Goal: Navigation & Orientation: Find specific page/section

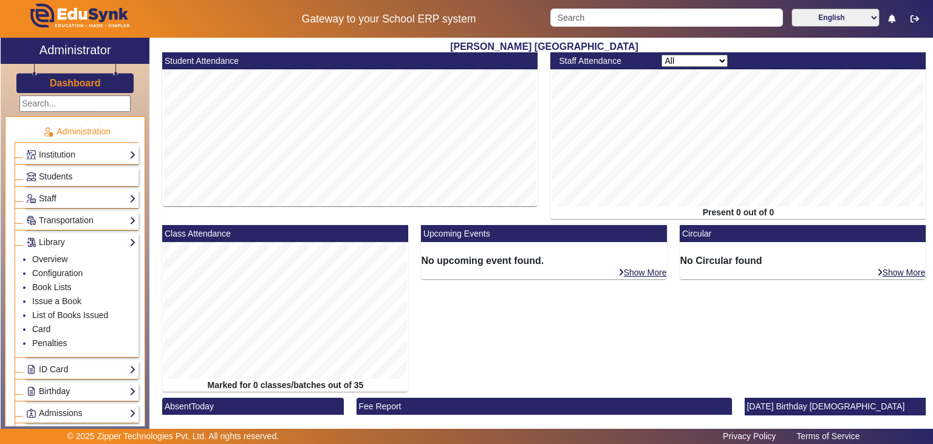
click at [225, 439] on p "© 2025 Zipper Technologies Pvt. Ltd. All rights reserved." at bounding box center [173, 436] width 212 height 13
click at [175, 438] on p "© 2025 Zipper Technologies Pvt. Ltd. All rights reserved." at bounding box center [173, 436] width 212 height 13
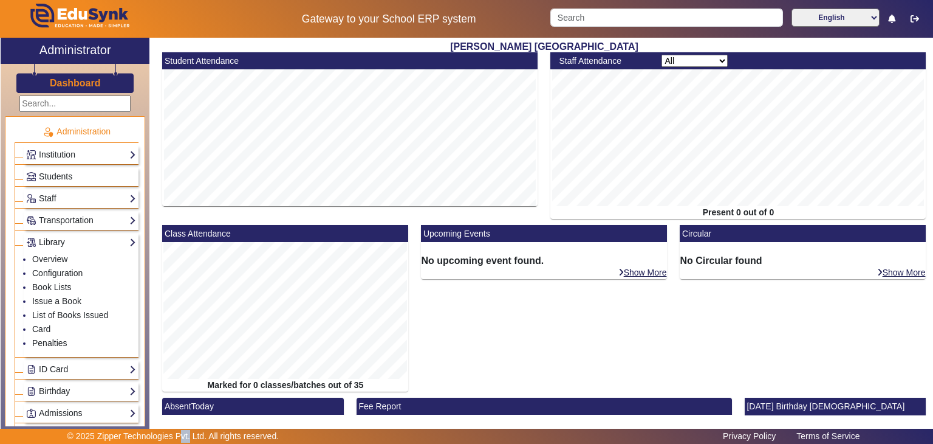
click at [175, 438] on p "© 2025 Zipper Technologies Pvt. Ltd. All rights reserved." at bounding box center [173, 436] width 212 height 13
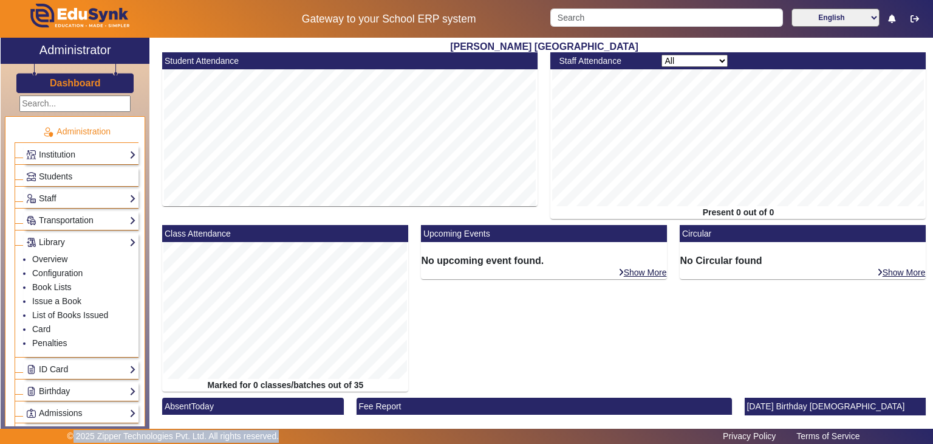
click at [175, 438] on p "© 2025 Zipper Technologies Pvt. Ltd. All rights reserved." at bounding box center [173, 436] width 212 height 13
click at [153, 436] on p "© 2025 Zipper Technologies Pvt. Ltd. All rights reserved." at bounding box center [173, 436] width 212 height 13
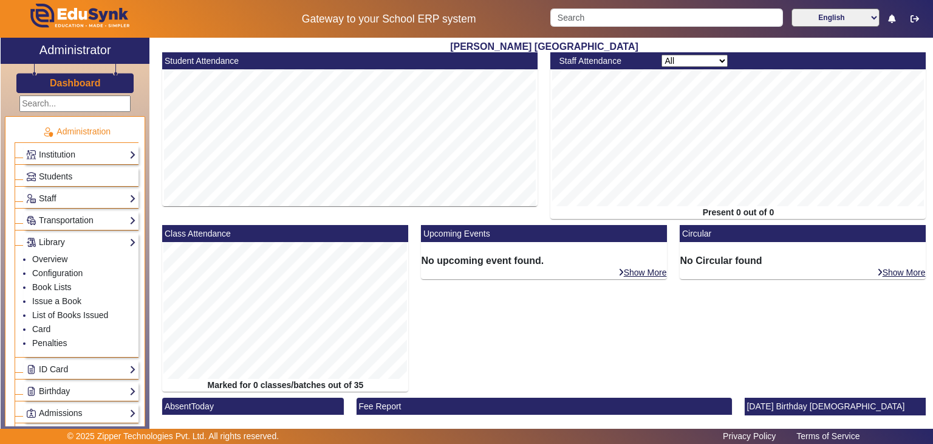
click at [102, 438] on p "© 2025 Zipper Technologies Pvt. Ltd. All rights reserved." at bounding box center [173, 436] width 212 height 13
click at [86, 438] on p "© 2025 Zipper Technologies Pvt. Ltd. All rights reserved." at bounding box center [173, 436] width 212 height 13
click at [98, 438] on p "© 2025 Zipper Technologies Pvt. Ltd. All rights reserved." at bounding box center [173, 436] width 212 height 13
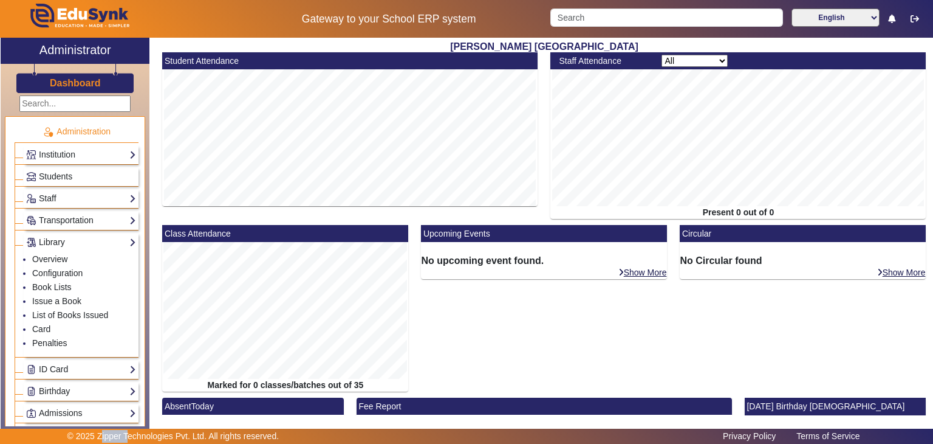
click at [98, 438] on p "© 2025 Zipper Technologies Pvt. Ltd. All rights reserved." at bounding box center [173, 436] width 212 height 13
click at [145, 439] on p "© 2025 Zipper Technologies Pvt. Ltd. All rights reserved." at bounding box center [173, 436] width 212 height 13
click at [187, 434] on p "© 2025 Zipper Technologies Pvt. Ltd. All rights reserved." at bounding box center [173, 436] width 212 height 13
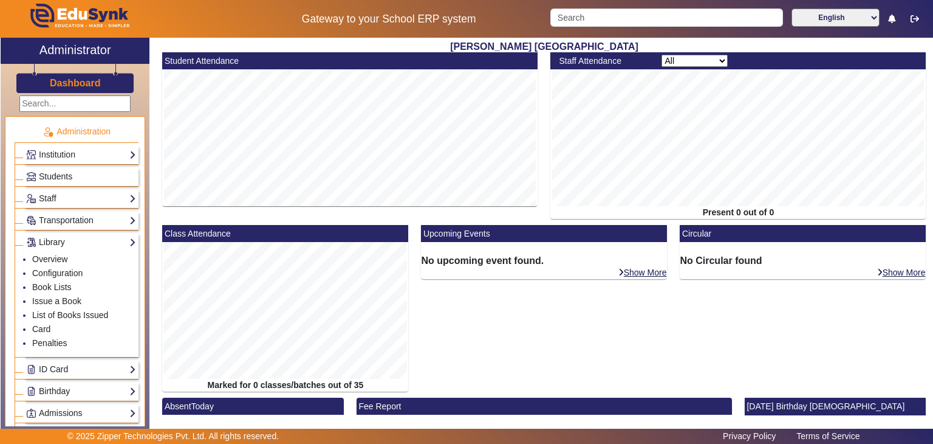
click at [182, 433] on p "© 2025 Zipper Technologies Pvt. Ltd. All rights reserved." at bounding box center [173, 436] width 212 height 13
click at [190, 436] on p "© 2025 Zipper Technologies Pvt. Ltd. All rights reserved." at bounding box center [173, 436] width 212 height 13
click at [196, 436] on p "© 2025 Zipper Technologies Pvt. Ltd. All rights reserved." at bounding box center [173, 436] width 212 height 13
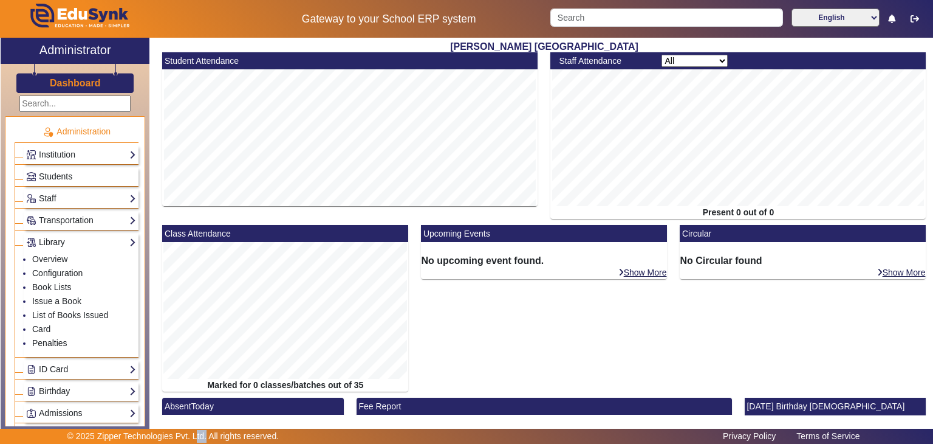
click at [196, 436] on p "© 2025 Zipper Technologies Pvt. Ltd. All rights reserved." at bounding box center [173, 436] width 212 height 13
click at [211, 439] on p "© 2025 Zipper Technologies Pvt. Ltd. All rights reserved." at bounding box center [173, 436] width 212 height 13
click at [233, 438] on p "© 2025 Zipper Technologies Pvt. Ltd. All rights reserved." at bounding box center [173, 436] width 212 height 13
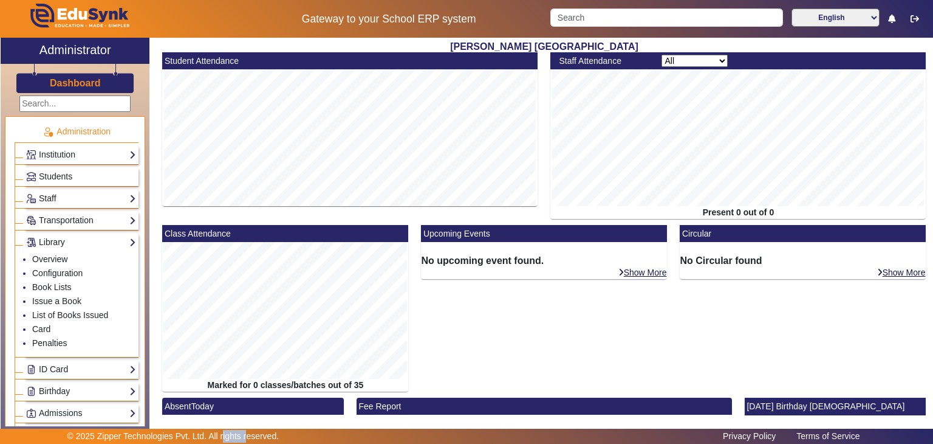
click at [233, 438] on p "© 2025 Zipper Technologies Pvt. Ltd. All rights reserved." at bounding box center [173, 436] width 212 height 13
click at [260, 436] on p "© 2025 Zipper Technologies Pvt. Ltd. All rights reserved." at bounding box center [173, 436] width 212 height 13
click at [287, 434] on div "© 2025 Zipper Technologies Pvt. Ltd. All rights reserved." at bounding box center [264, 436] width 406 height 13
click at [139, 442] on p "© 2025 Zipper Technologies Pvt. Ltd. All rights reserved." at bounding box center [173, 436] width 212 height 13
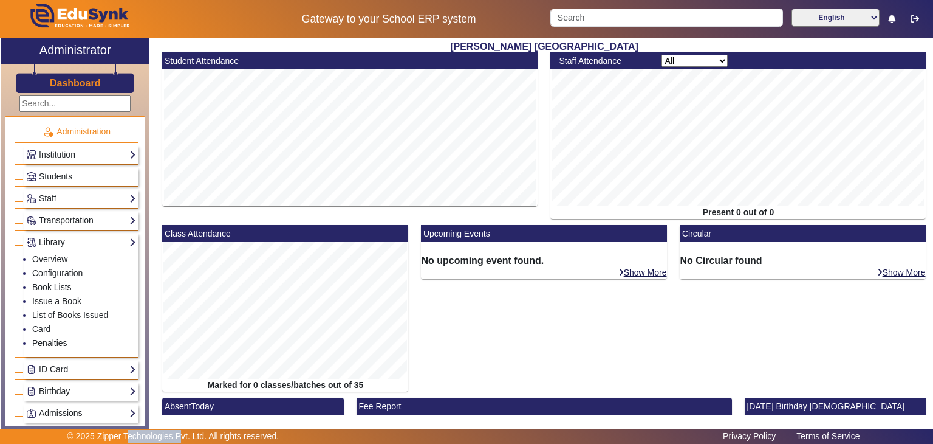
click at [139, 442] on p "© 2025 Zipper Technologies Pvt. Ltd. All rights reserved." at bounding box center [173, 436] width 212 height 13
click at [112, 435] on p "© 2025 Zipper Technologies Pvt. Ltd. All rights reserved." at bounding box center [173, 436] width 212 height 13
click at [81, 435] on p "© 2025 Zipper Technologies Pvt. Ltd. All rights reserved." at bounding box center [173, 436] width 212 height 13
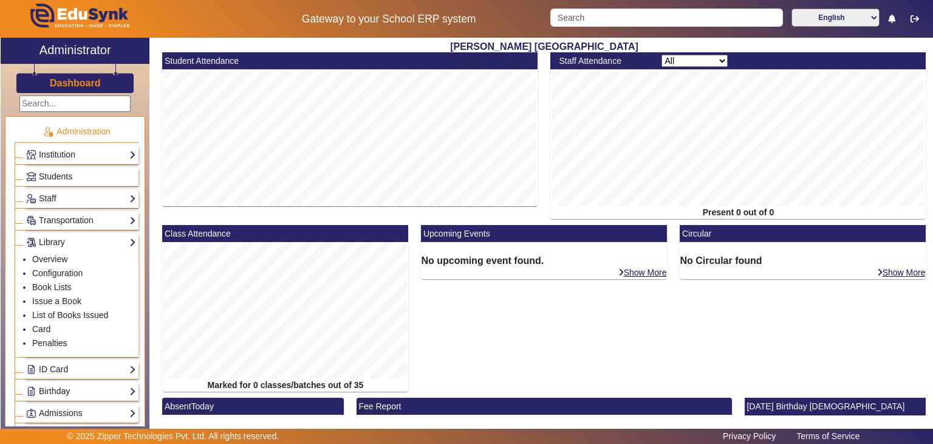
click at [69, 435] on p "© 2025 Zipper Technologies Pvt. Ltd. All rights reserved." at bounding box center [173, 436] width 212 height 13
click at [85, 437] on p "© 2025 Zipper Technologies Pvt. Ltd. All rights reserved." at bounding box center [173, 436] width 212 height 13
click at [105, 437] on p "© 2025 Zipper Technologies Pvt. Ltd. All rights reserved." at bounding box center [173, 436] width 212 height 13
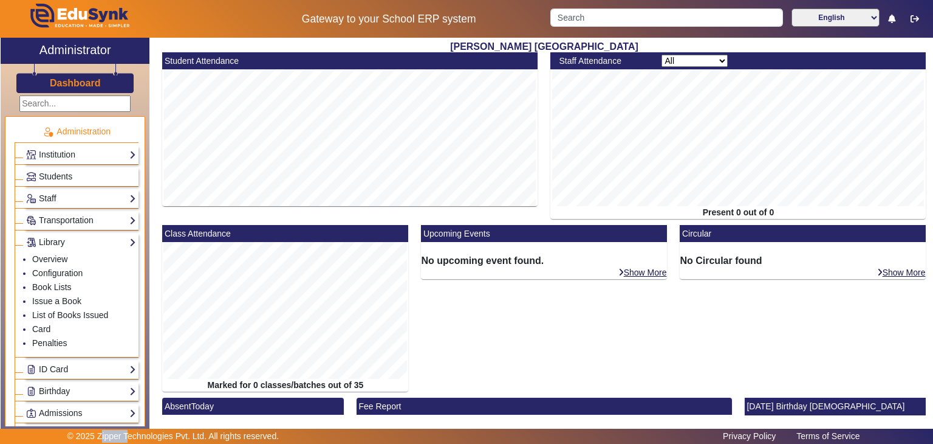
click at [105, 437] on p "© 2025 Zipper Technologies Pvt. Ltd. All rights reserved." at bounding box center [173, 436] width 212 height 13
click at [134, 438] on p "© 2025 Zipper Technologies Pvt. Ltd. All rights reserved." at bounding box center [173, 436] width 212 height 13
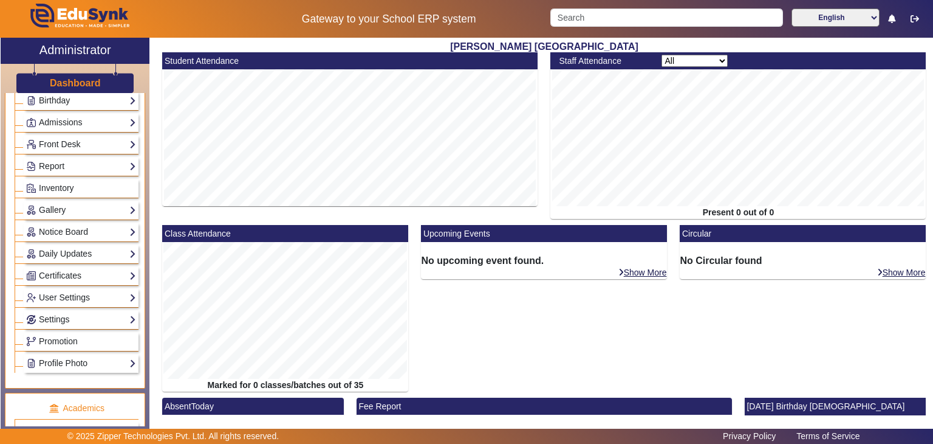
click at [151, 159] on div "[PERSON_NAME] [PERSON_NAME] Student Attendance Staff Attendance All Teacher Non…" at bounding box center [540, 230] width 783 height 384
click at [154, 255] on div "[PERSON_NAME] [PERSON_NAME] Student Attendance Staff Attendance All Teacher Non…" at bounding box center [540, 230] width 783 height 384
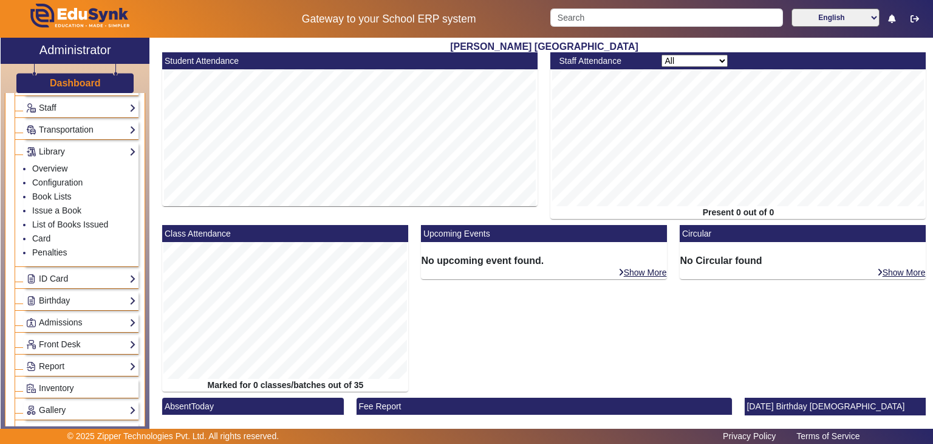
scroll to position [0, 0]
